Goal: Task Accomplishment & Management: Manage account settings

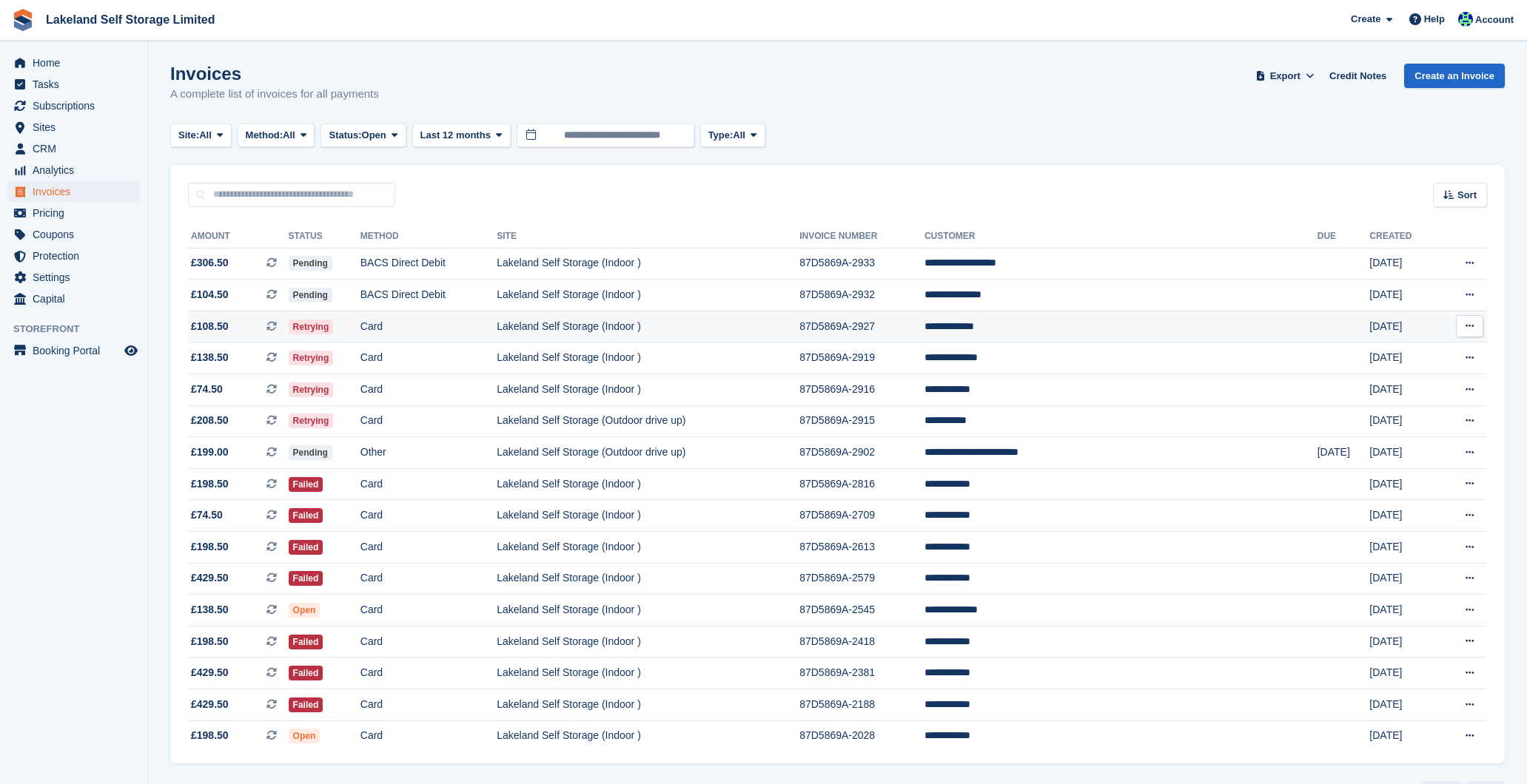
click at [681, 329] on td "Lakeland Self Storage (Indoor )" at bounding box center [648, 326] width 303 height 32
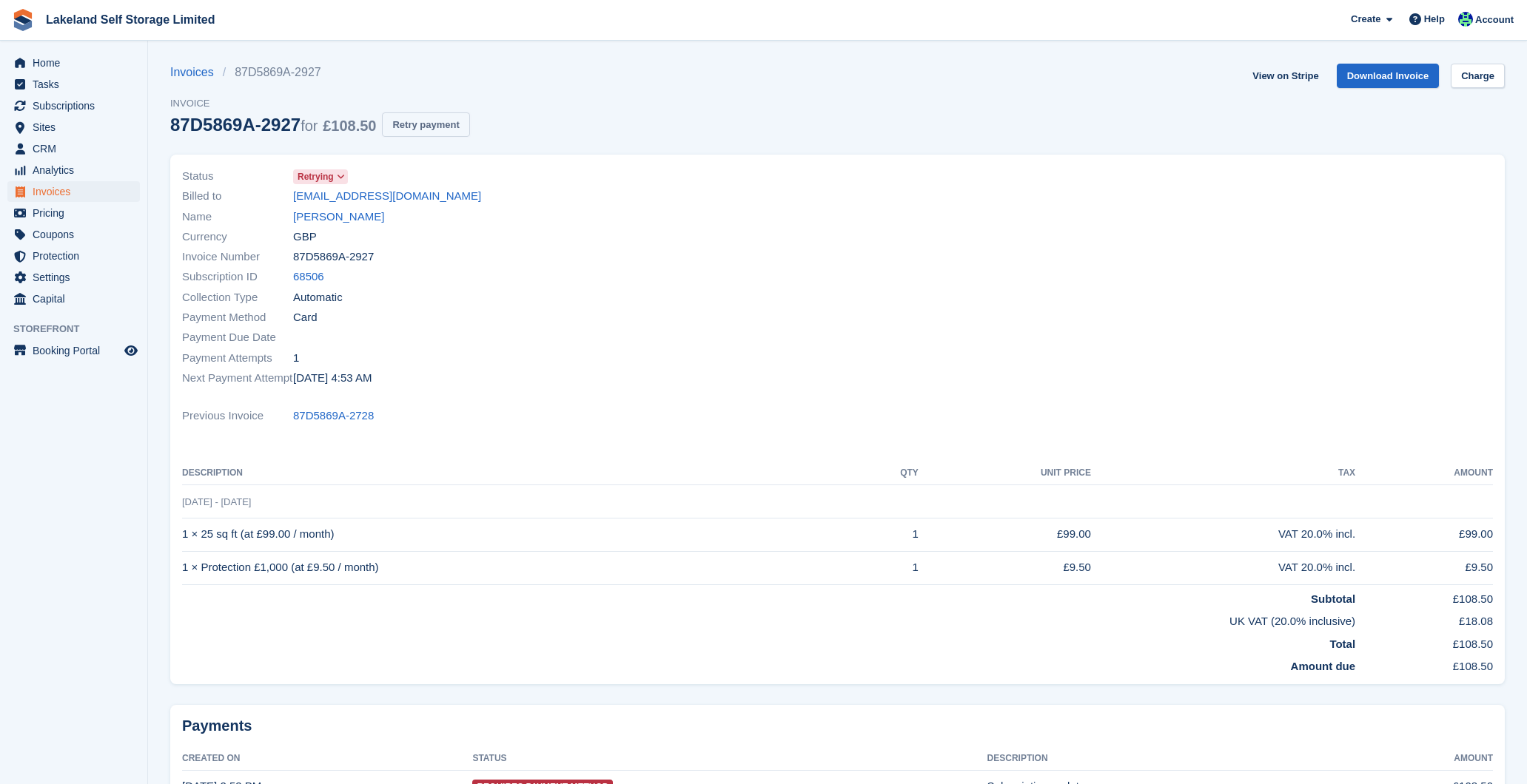
click at [461, 123] on button "Retry payment" at bounding box center [425, 124] width 87 height 24
click at [72, 57] on span "Home" at bounding box center [77, 63] width 89 height 21
